Goal: Information Seeking & Learning: Understand process/instructions

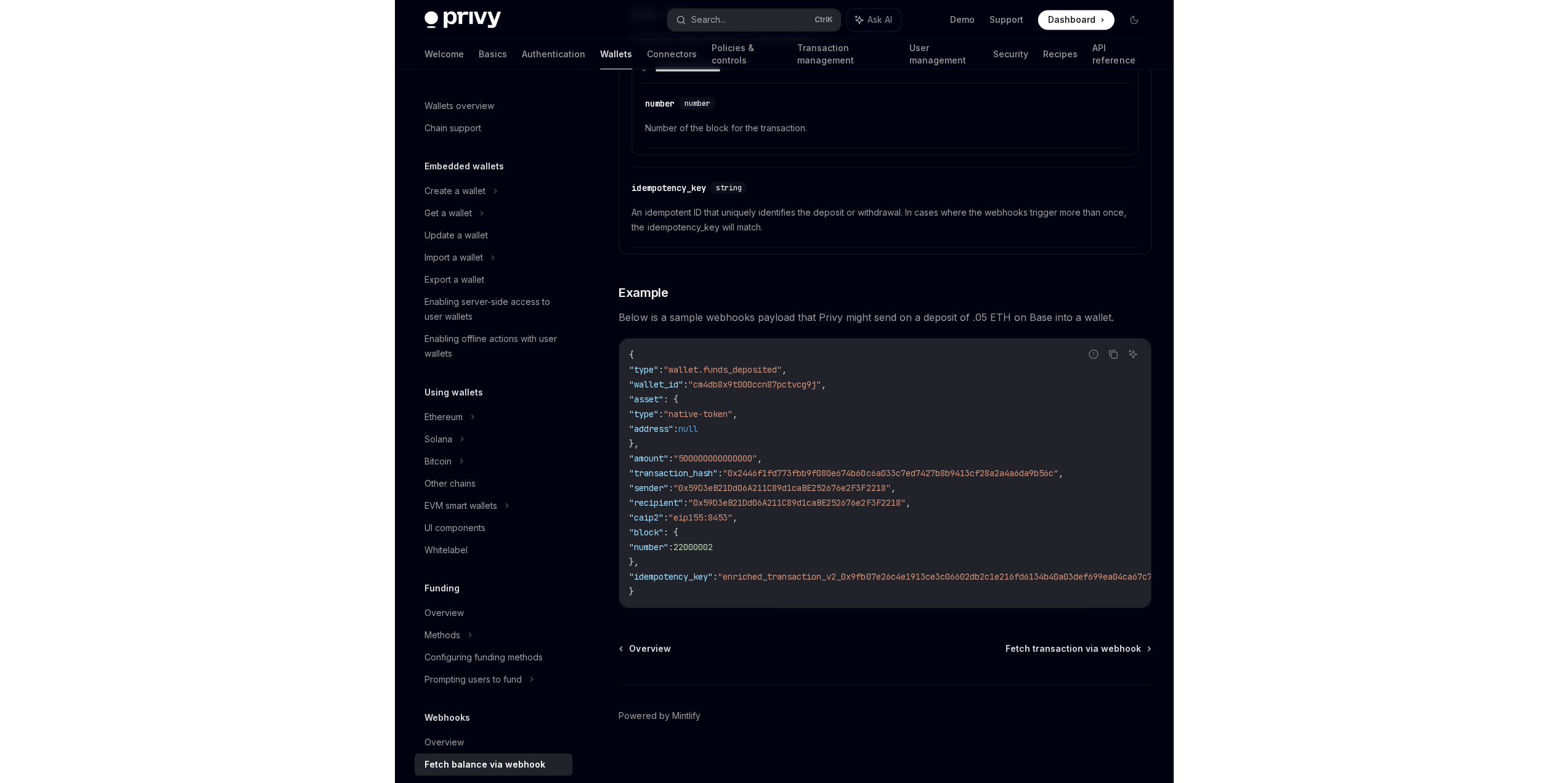
scroll to position [1910, 0]
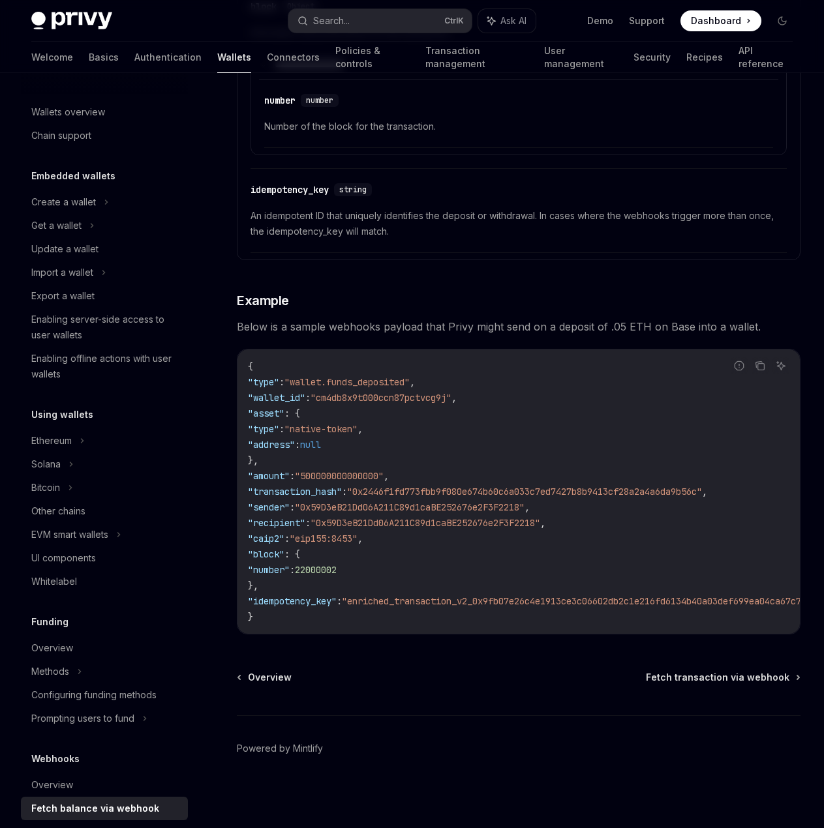
click at [280, 502] on span ""sender"" at bounding box center [269, 508] width 42 height 12
copy span "sender"
type textarea "*"
